Goal: Obtain resource: Download file/media

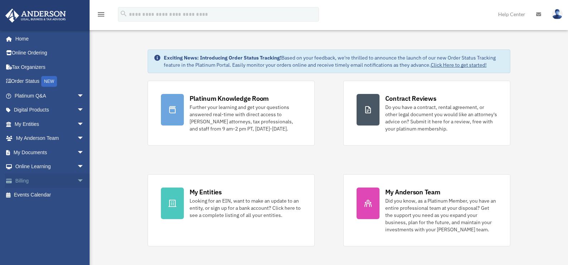
click at [77, 178] on span "arrow_drop_down" at bounding box center [84, 180] width 14 height 15
click at [43, 209] on link "Past Invoices" at bounding box center [52, 209] width 85 height 14
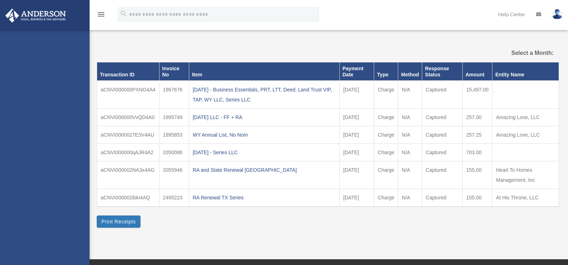
select select
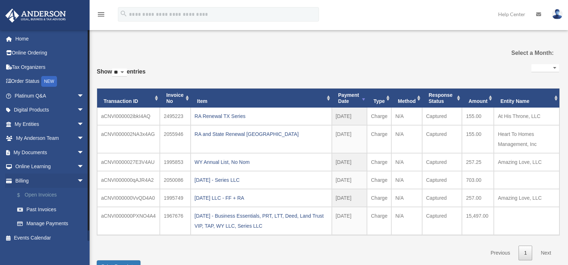
click at [39, 192] on link "$ Open Invoices" at bounding box center [52, 195] width 85 height 15
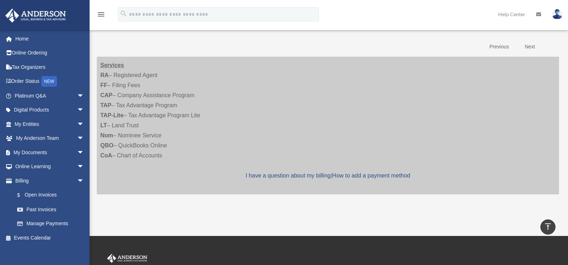
scroll to position [127, 0]
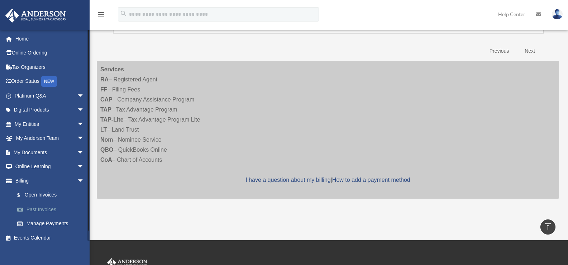
click at [42, 209] on link "Past Invoices" at bounding box center [52, 209] width 85 height 14
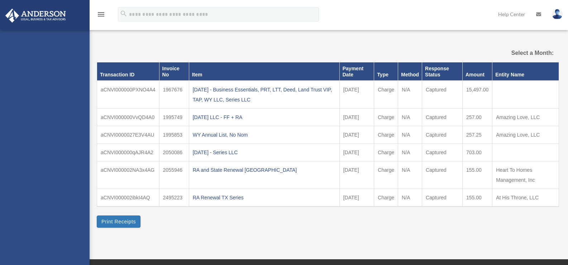
select select
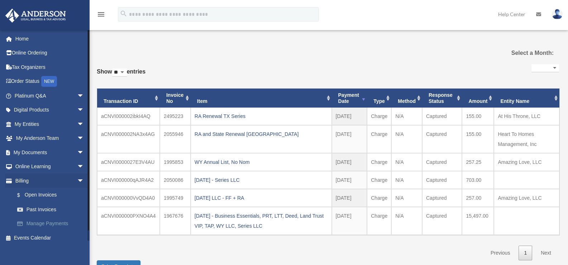
click at [43, 222] on link "Manage Payments" at bounding box center [52, 223] width 85 height 14
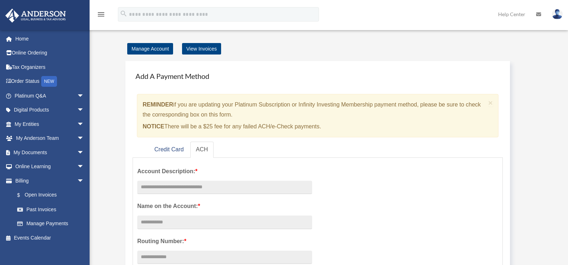
click at [202, 53] on link "View Invoices" at bounding box center [201, 48] width 39 height 11
click at [200, 49] on link "View Invoices" at bounding box center [201, 48] width 39 height 11
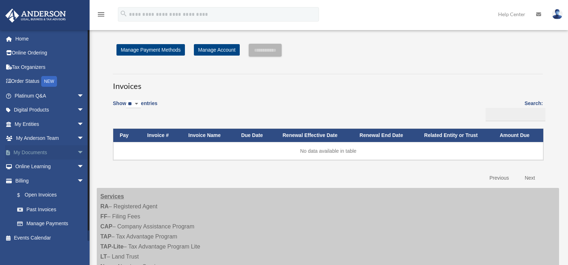
click at [77, 151] on span "arrow_drop_down" at bounding box center [84, 152] width 14 height 15
click at [34, 165] on link "Box" at bounding box center [52, 166] width 85 height 14
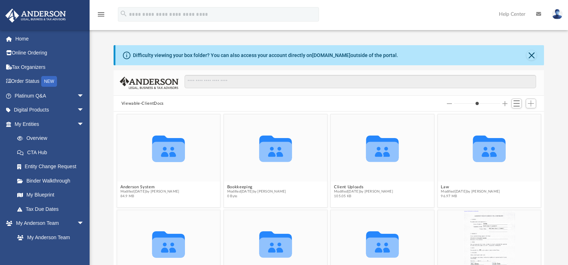
scroll to position [158, 425]
click at [442, 185] on button "Law" at bounding box center [470, 187] width 59 height 5
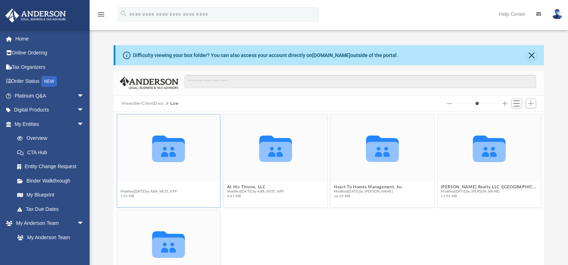
click at [138, 187] on button "Amazing Love, LLC" at bounding box center [148, 187] width 57 height 5
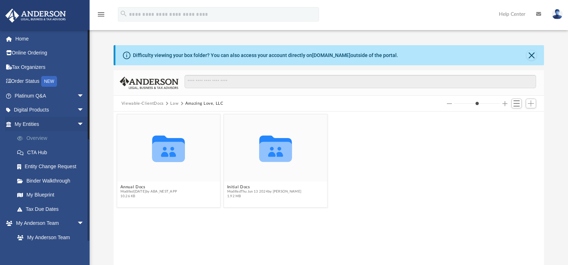
click at [42, 138] on link "Overview" at bounding box center [52, 138] width 85 height 14
click at [77, 125] on span "arrow_drop_down" at bounding box center [84, 124] width 14 height 15
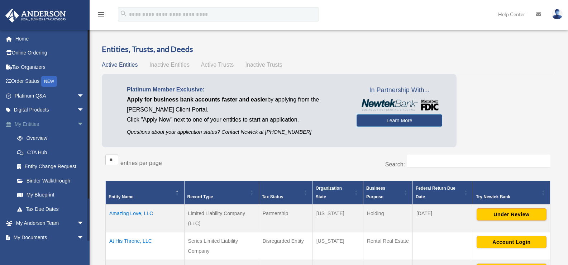
click at [77, 125] on span "arrow_drop_down" at bounding box center [84, 124] width 14 height 15
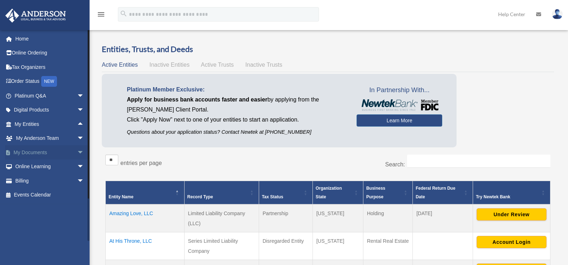
click at [77, 150] on span "arrow_drop_down" at bounding box center [84, 152] width 14 height 15
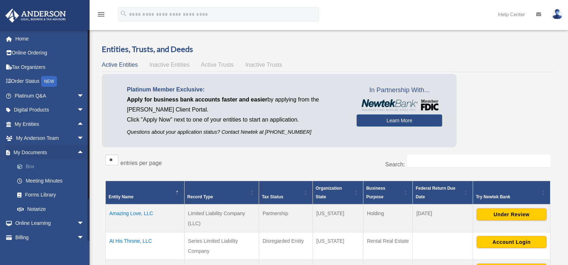
click at [37, 166] on link "Box" at bounding box center [52, 166] width 85 height 14
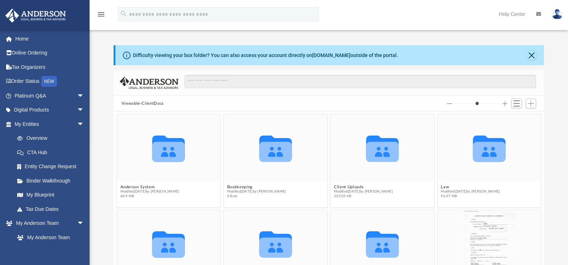
scroll to position [158, 425]
click at [442, 187] on button "Law" at bounding box center [470, 187] width 59 height 5
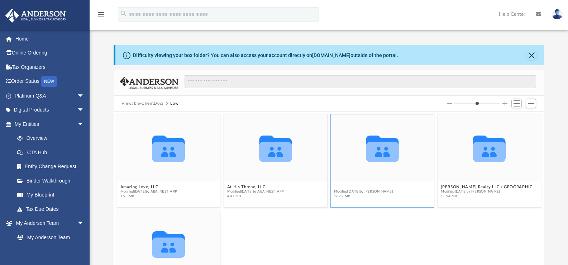
click at [352, 185] on button "Heart To Homes Management, Inc" at bounding box center [368, 187] width 68 height 5
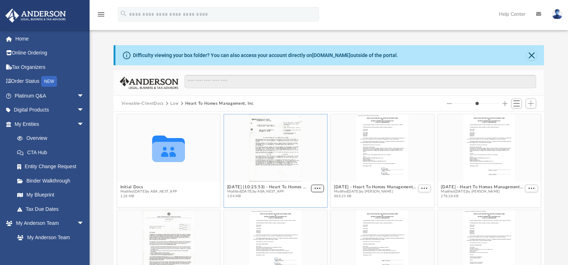
click at [316, 189] on span "More options" at bounding box center [318, 188] width 6 height 4
click at [305, 199] on li "Preview" at bounding box center [306, 201] width 21 height 8
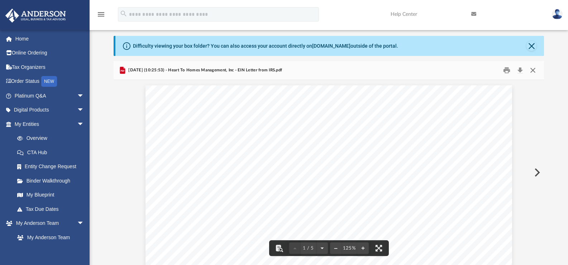
click at [532, 68] on button "Close" at bounding box center [532, 70] width 13 height 11
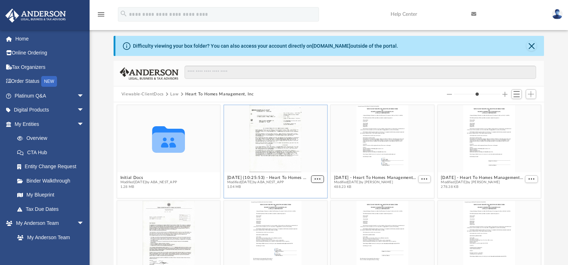
click at [315, 180] on span "More options" at bounding box center [318, 179] width 6 height 4
click at [307, 190] on li "Preview" at bounding box center [306, 192] width 21 height 8
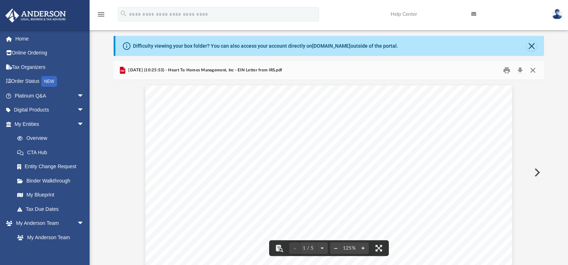
click at [533, 68] on button "Close" at bounding box center [532, 70] width 13 height 11
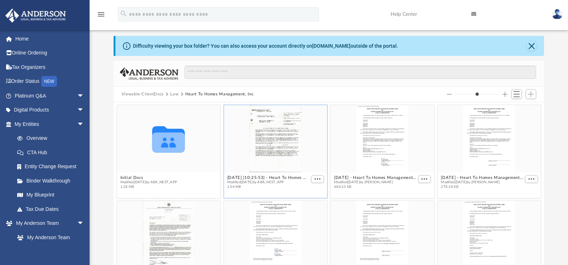
click at [100, 12] on icon "menu" at bounding box center [101, 14] width 9 height 9
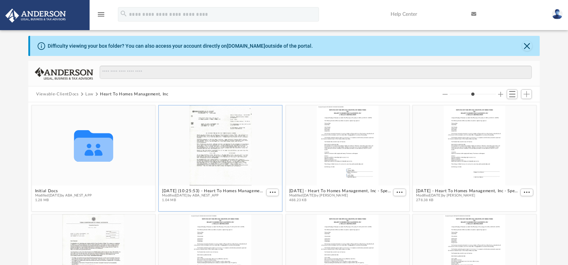
scroll to position [158, 506]
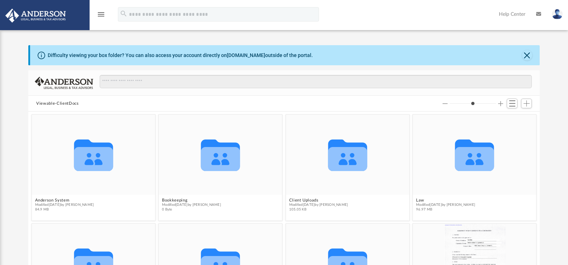
scroll to position [158, 506]
click at [417, 201] on button "Law" at bounding box center [445, 200] width 59 height 5
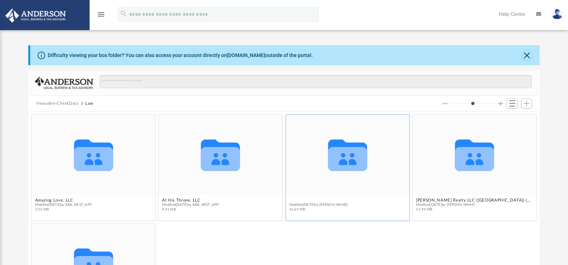
click at [310, 200] on button "Heart To Homes Management, Inc" at bounding box center [323, 200] width 68 height 5
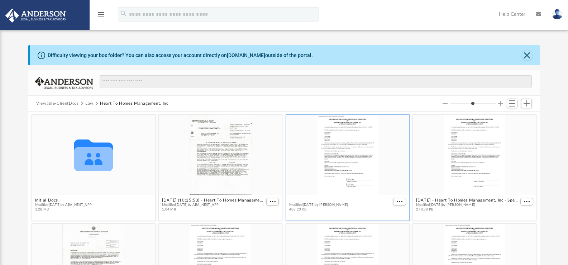
click at [295, 199] on button "2024.06.29 - Heart To Homes Management, Inc - Special Directors Meeting - DocuS…" at bounding box center [340, 200] width 102 height 5
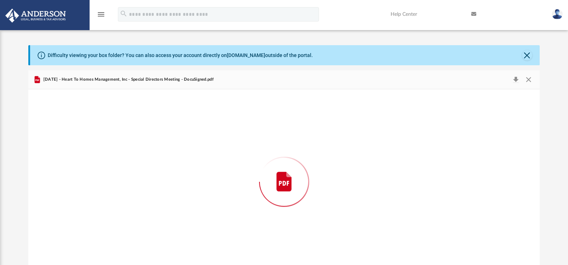
scroll to position [9, 0]
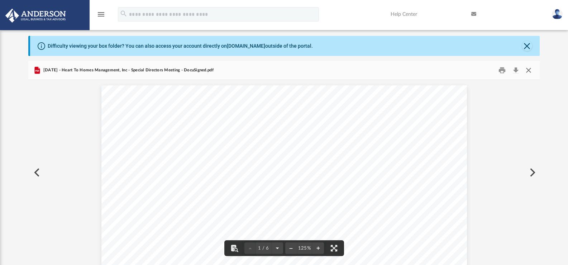
click at [527, 71] on button "Close" at bounding box center [528, 70] width 13 height 11
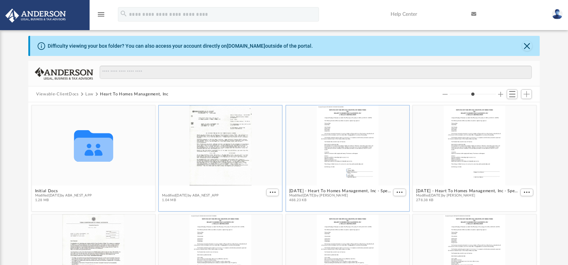
click at [206, 188] on button "2024.06.28 (10:25:53) - Heart To Homes Management, Inc - EIN Letter from IRS.pdf" at bounding box center [213, 190] width 102 height 5
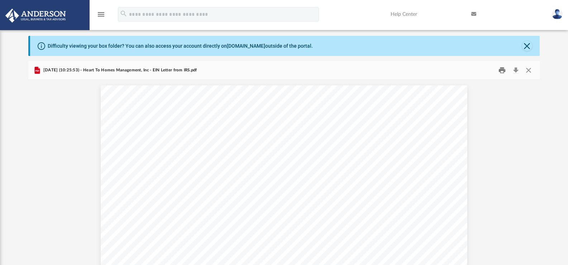
click at [501, 70] on button "Print" at bounding box center [502, 70] width 14 height 11
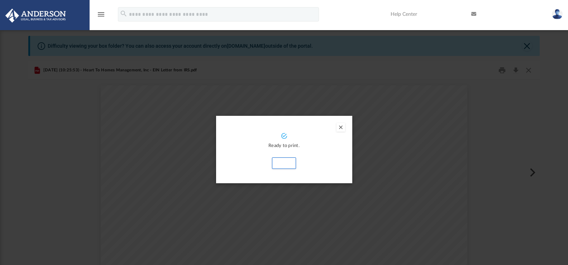
click at [340, 126] on button "Preview" at bounding box center [340, 127] width 9 height 9
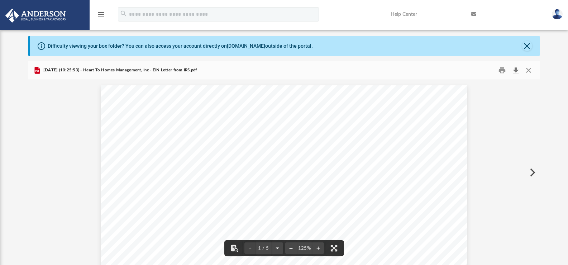
click at [518, 69] on button "Download" at bounding box center [515, 70] width 13 height 11
click at [527, 70] on button "Close" at bounding box center [528, 70] width 13 height 11
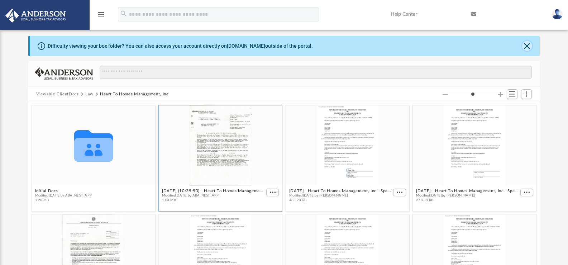
click at [523, 44] on button "Close" at bounding box center [527, 46] width 10 height 10
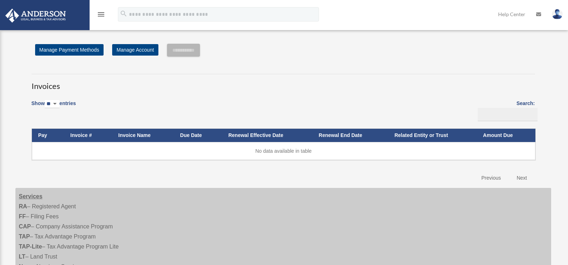
drag, startPoint x: 495, startPoint y: 3, endPoint x: 397, endPoint y: 56, distance: 111.1
click at [397, 56] on div "**********" at bounding box center [283, 50] width 503 height 13
